Goal: Information Seeking & Learning: Understand process/instructions

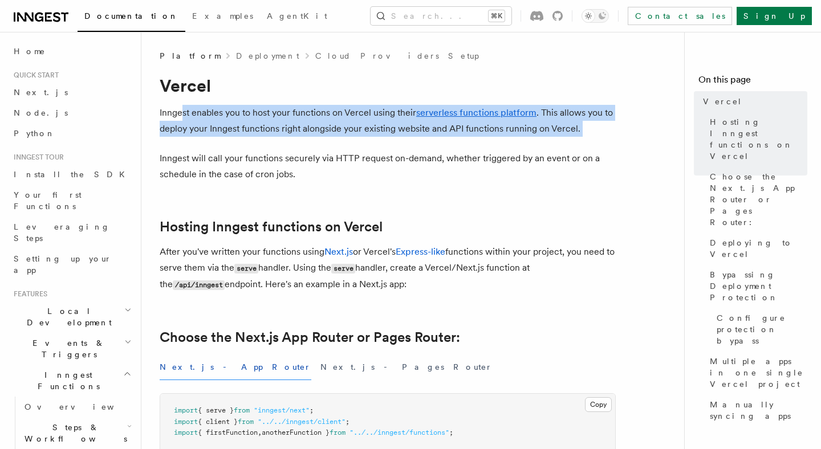
drag, startPoint x: 184, startPoint y: 117, endPoint x: 263, endPoint y: 147, distance: 84.8
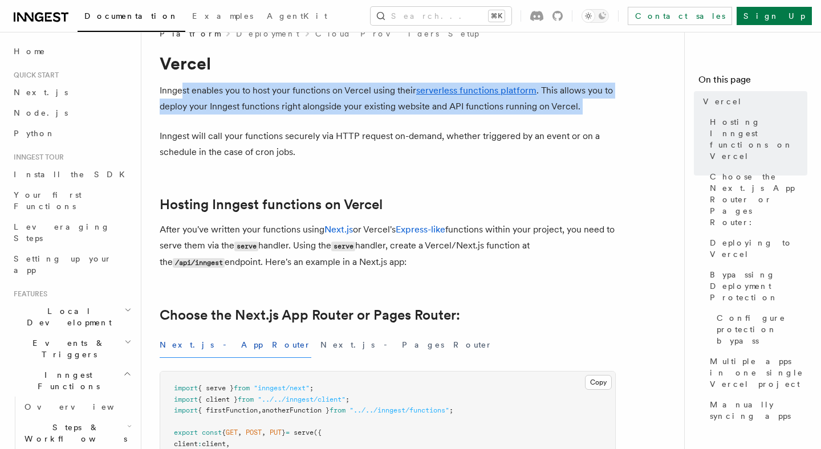
scroll to position [20, 0]
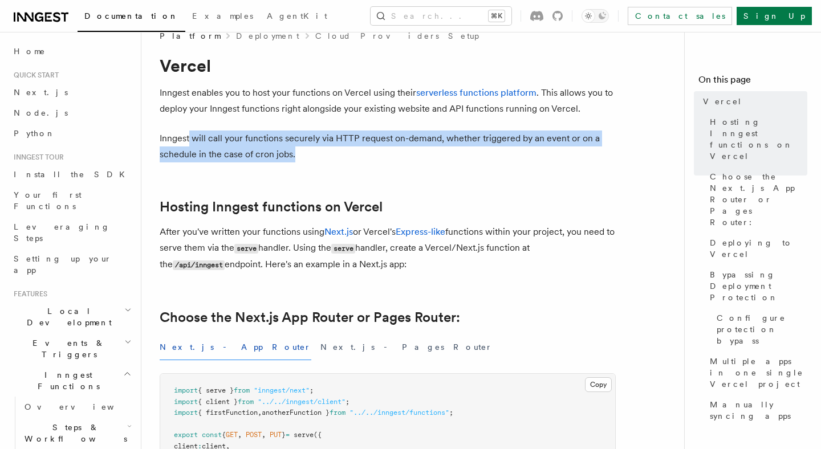
drag, startPoint x: 188, startPoint y: 143, endPoint x: 301, endPoint y: 159, distance: 113.4
click at [301, 159] on p "Inngest will call your functions securely via HTTP request on-demand, whether t…" at bounding box center [388, 147] width 456 height 32
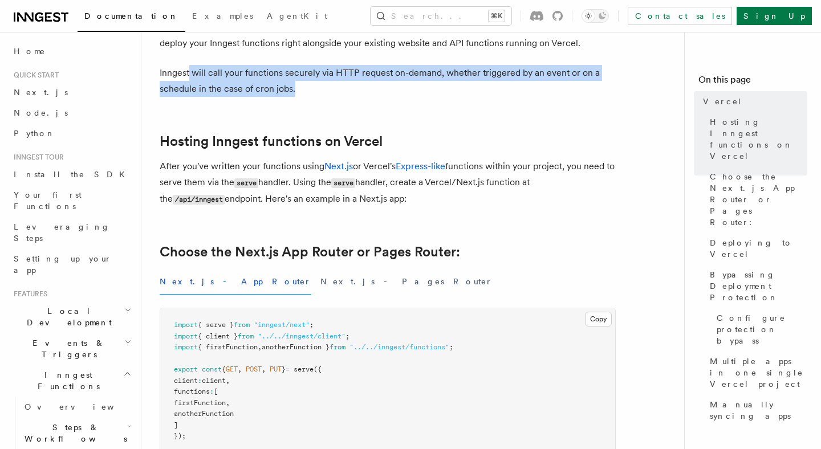
scroll to position [86, 0]
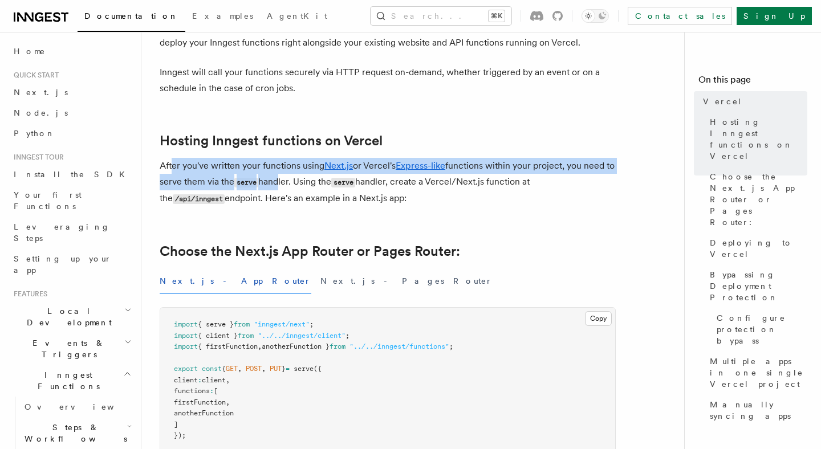
drag, startPoint x: 174, startPoint y: 168, endPoint x: 287, endPoint y: 178, distance: 113.9
click at [287, 178] on p "After you've written your functions using Next.js or Vercel's Express-like func…" at bounding box center [388, 182] width 456 height 49
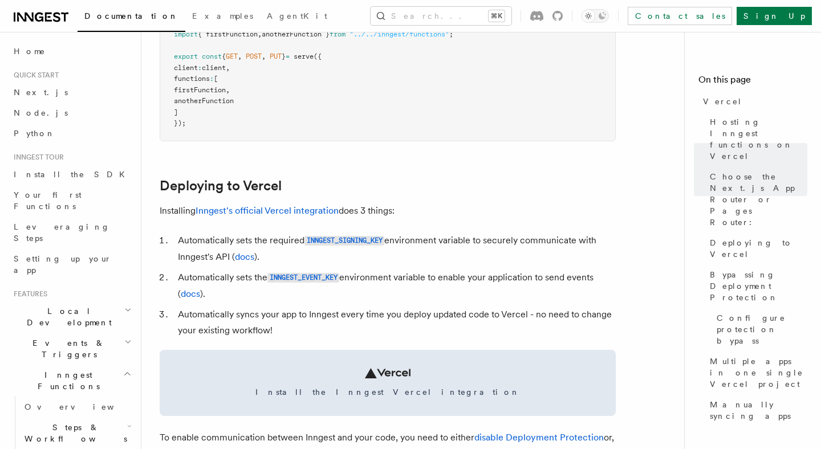
scroll to position [409, 0]
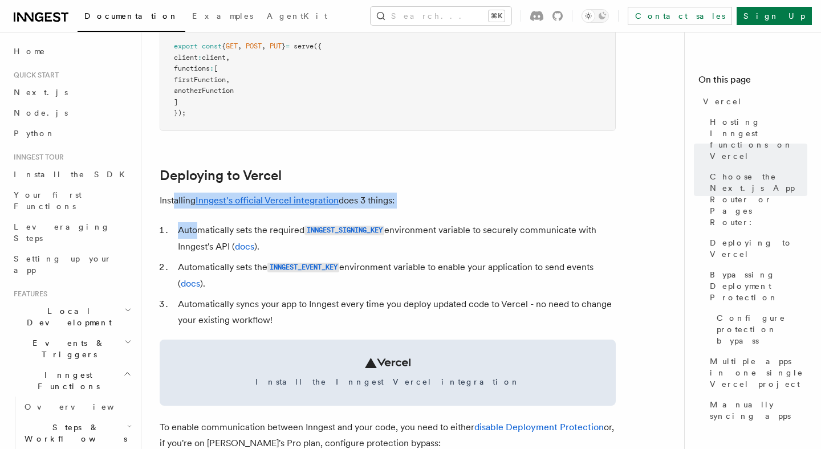
drag, startPoint x: 174, startPoint y: 203, endPoint x: 200, endPoint y: 236, distance: 41.4
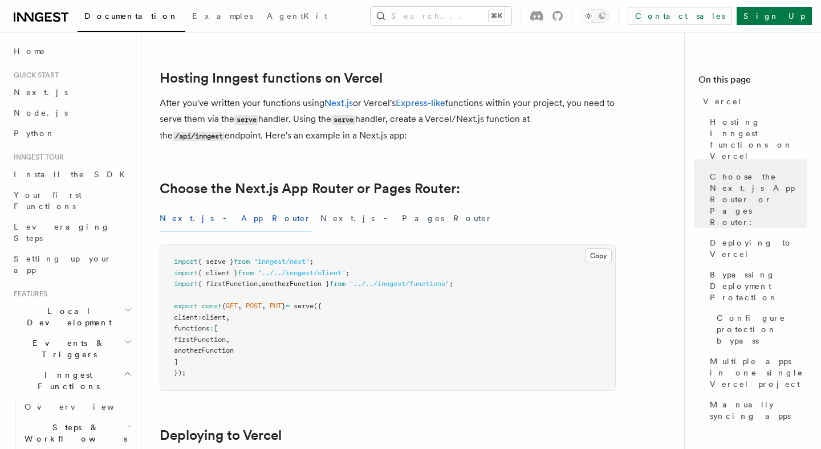
scroll to position [0, 0]
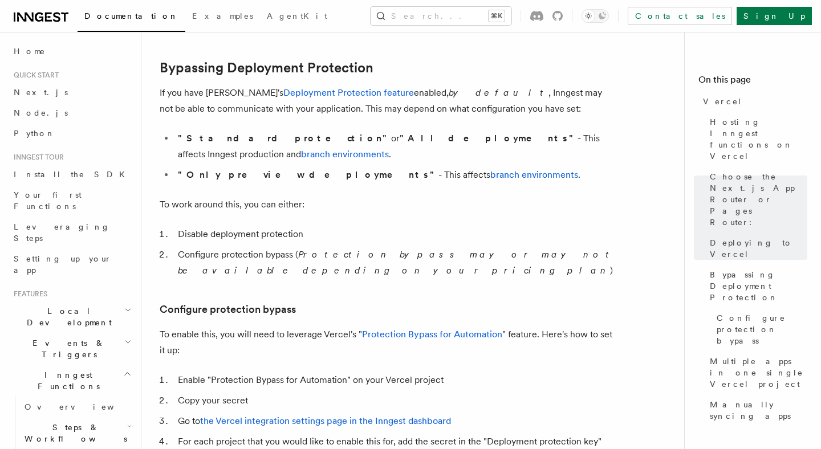
scroll to position [843, 0]
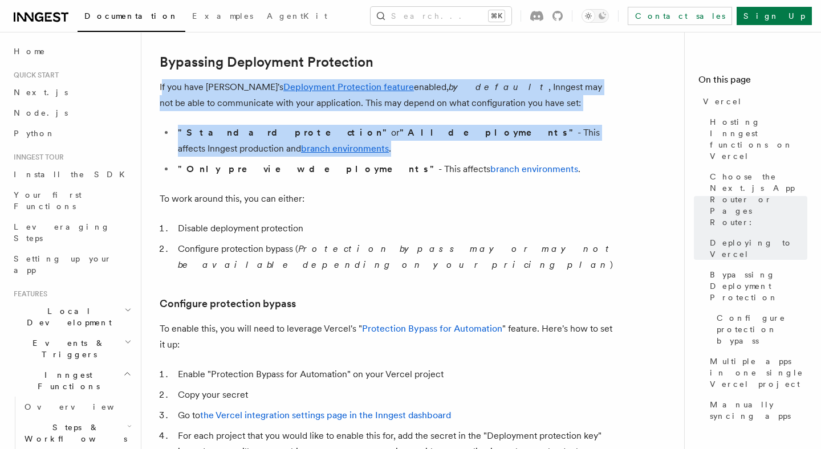
drag, startPoint x: 163, startPoint y: 87, endPoint x: 268, endPoint y: 146, distance: 121.0
click at [268, 146] on article "Platform Deployment Cloud Providers Setup Vercel Inngest enables you to host yo…" at bounding box center [418, 395] width 516 height 2376
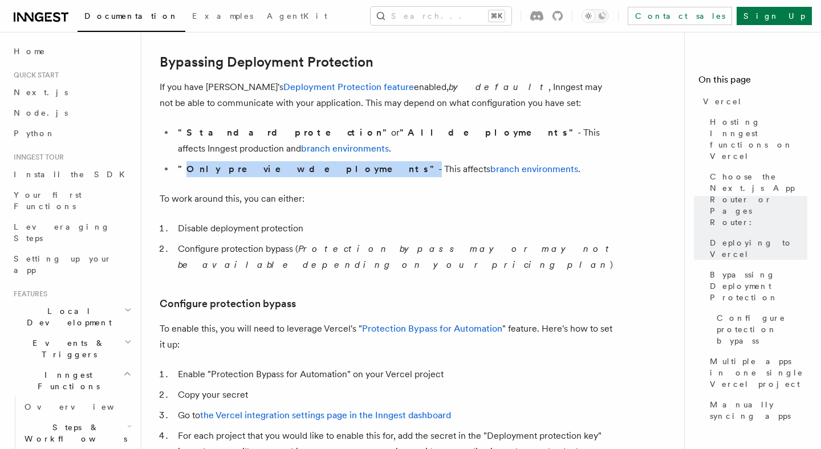
drag, startPoint x: 184, startPoint y: 157, endPoint x: 302, endPoint y: 159, distance: 117.5
click at [302, 161] on li ""Only preview deployments" - This affects branch environments ." at bounding box center [395, 169] width 441 height 16
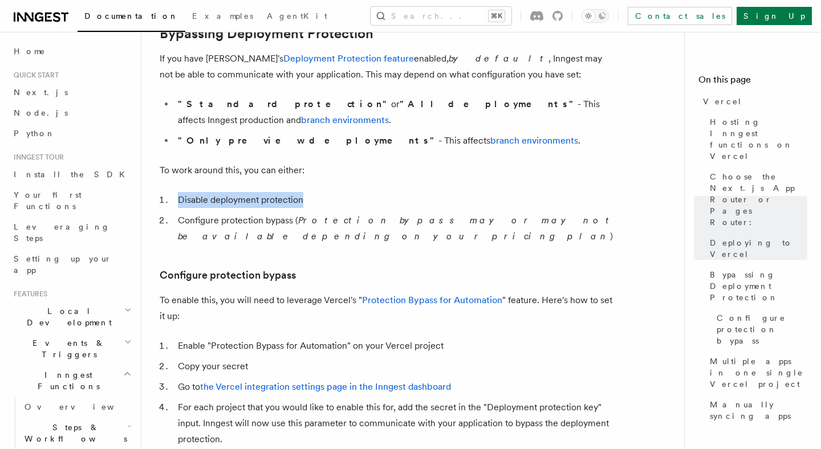
drag, startPoint x: 178, startPoint y: 185, endPoint x: 314, endPoint y: 186, distance: 135.2
click at [314, 192] on li "Disable deployment protection" at bounding box center [395, 200] width 441 height 16
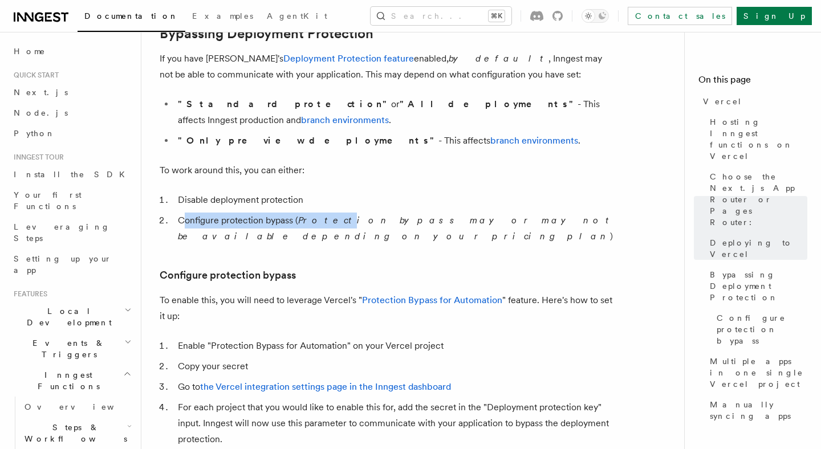
drag, startPoint x: 184, startPoint y: 207, endPoint x: 327, endPoint y: 208, distance: 143.1
click at [327, 213] on li "Configure protection bypass ( Protection bypass may or may not be available dep…" at bounding box center [395, 229] width 441 height 32
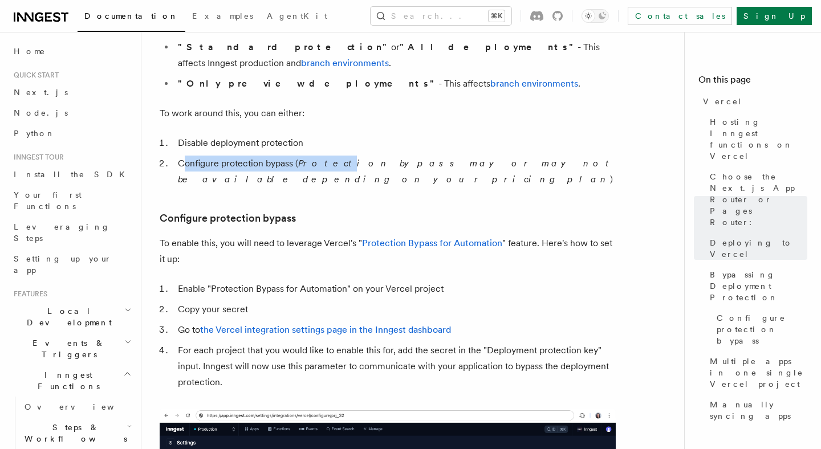
scroll to position [928, 0]
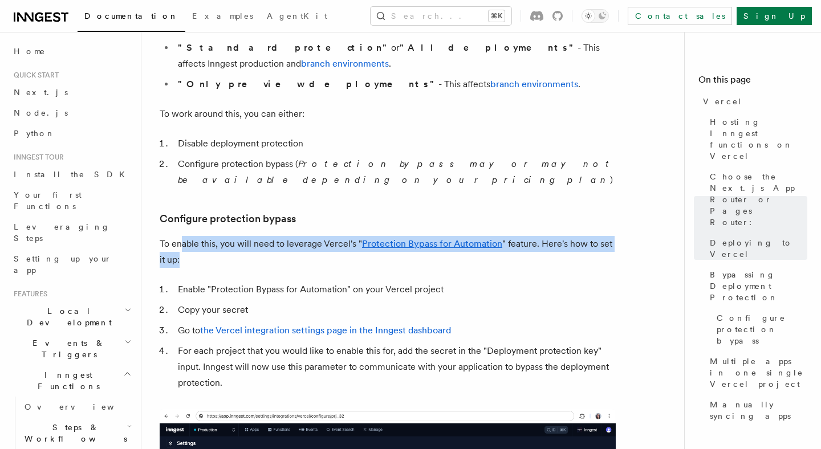
drag, startPoint x: 183, startPoint y: 209, endPoint x: 243, endPoint y: 225, distance: 62.0
click at [243, 236] on p "To enable this, you will need to leverage Vercel's " Protection Bypass for Auto…" at bounding box center [388, 252] width 456 height 32
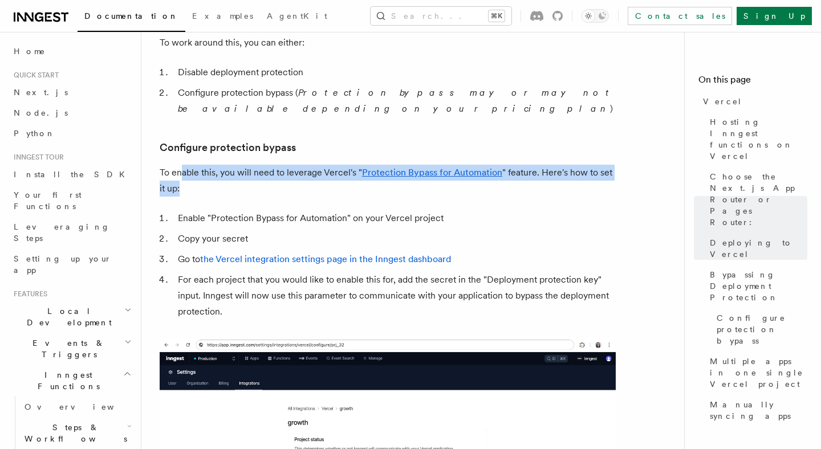
scroll to position [1007, 0]
